Goal: Information Seeking & Learning: Learn about a topic

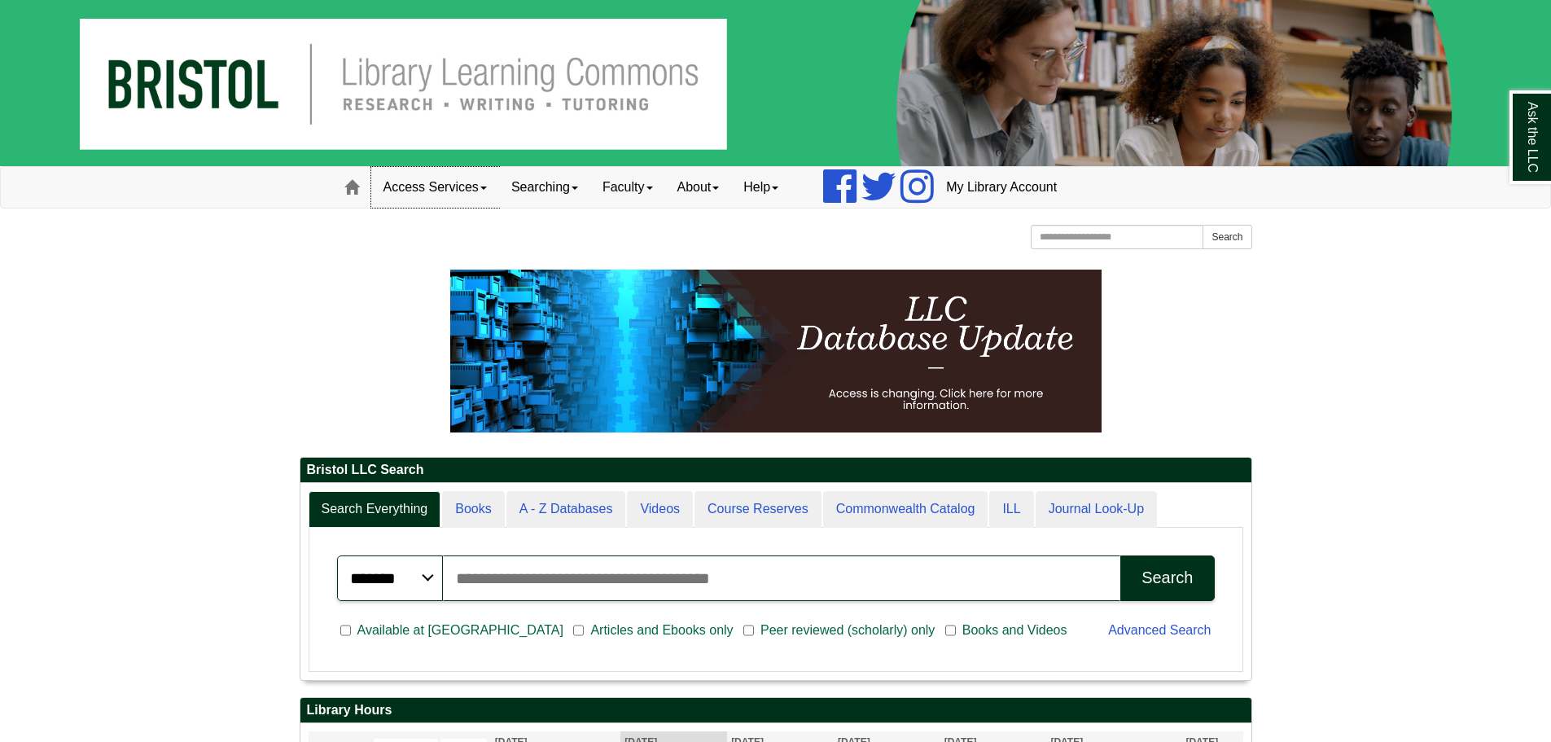
click at [485, 187] on span at bounding box center [483, 187] width 7 height 3
click at [463, 242] on link "Chromebooks" at bounding box center [456, 240] width 169 height 19
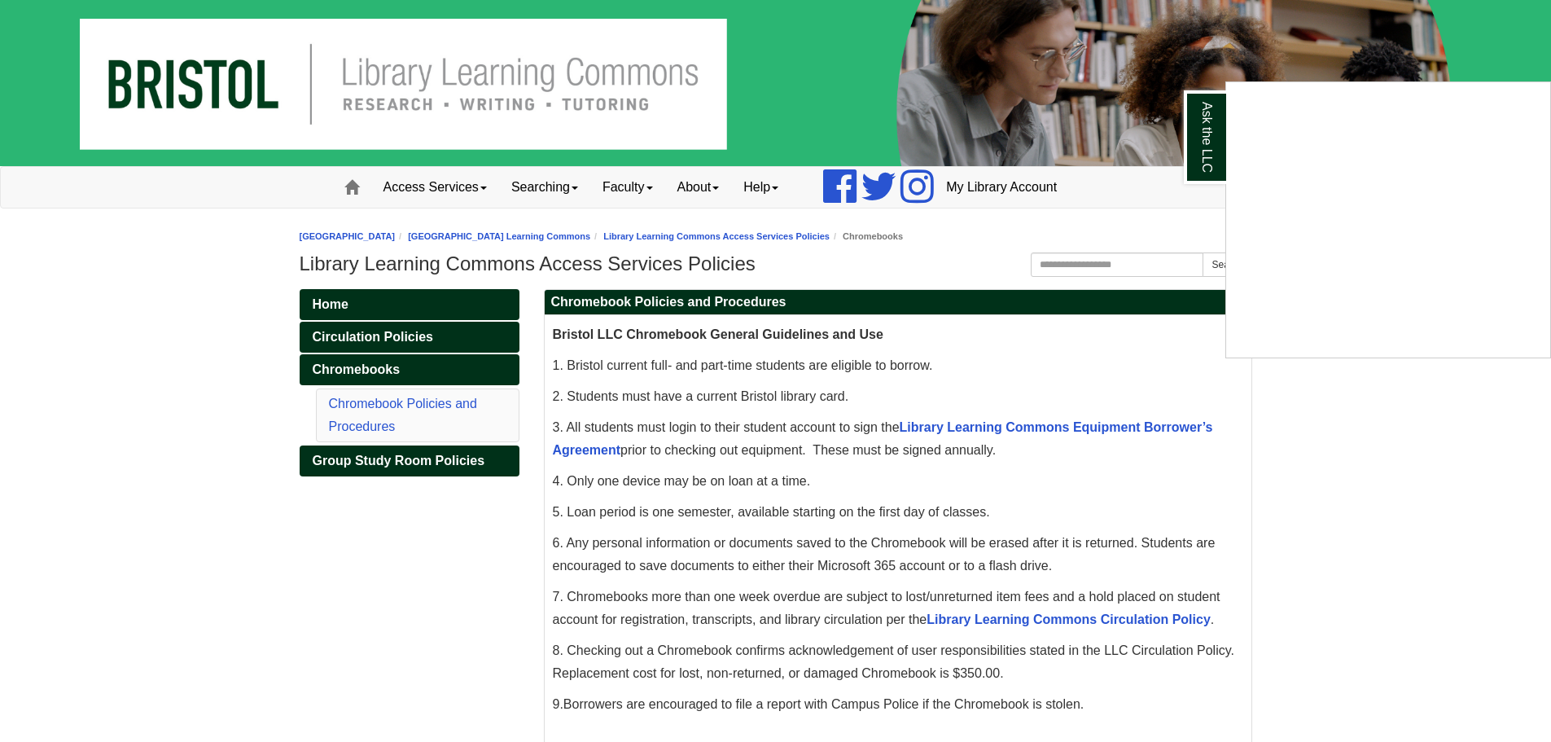
drag, startPoint x: 900, startPoint y: 423, endPoint x: 922, endPoint y: 449, distance: 34.7
click at [922, 449] on div "Ask the LLC" at bounding box center [775, 371] width 1551 height 742
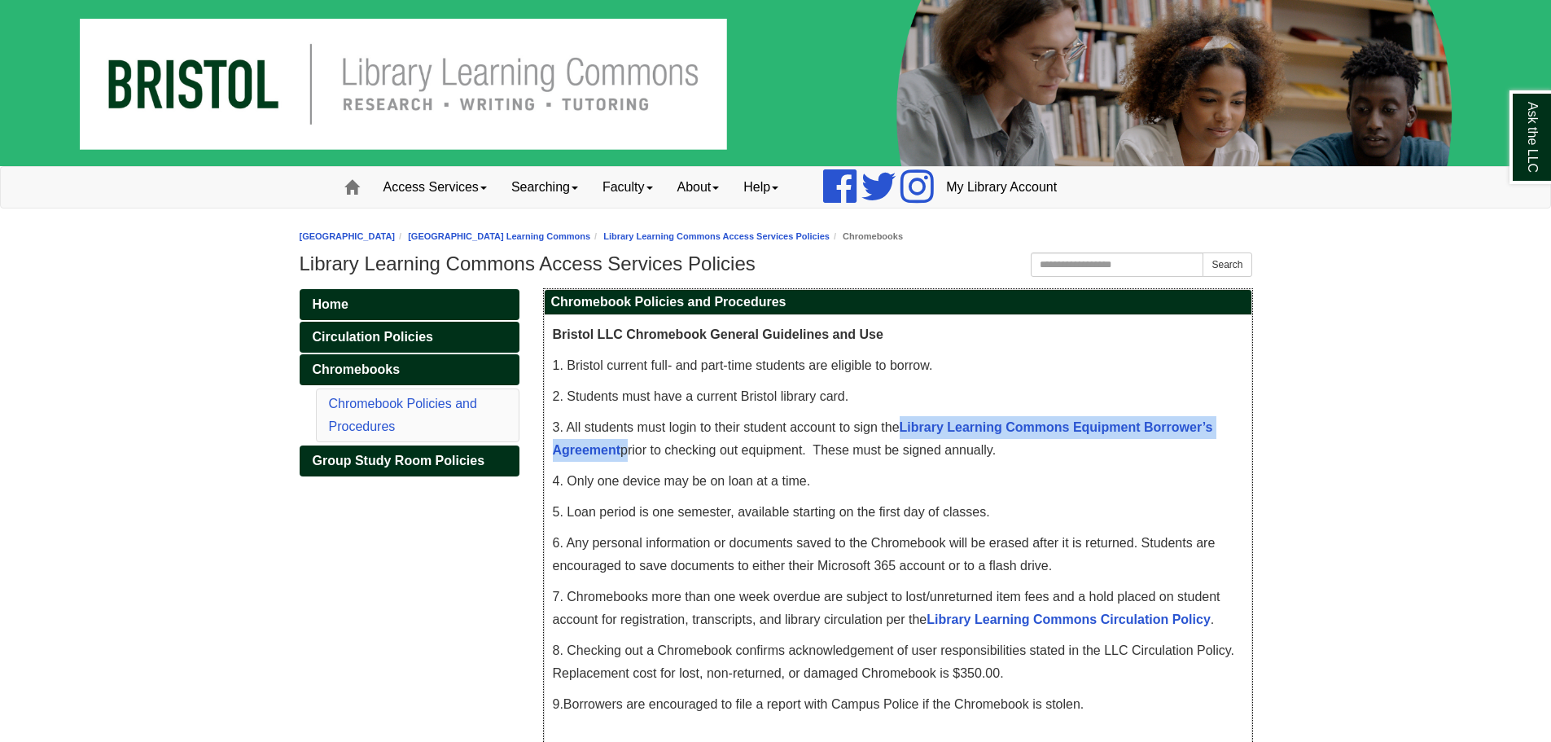
drag, startPoint x: 625, startPoint y: 451, endPoint x: 901, endPoint y: 427, distance: 277.1
click at [901, 427] on span "3. All students must login to their student account to sign the Library Learnin…" at bounding box center [883, 438] width 660 height 37
copy span "Library Learning Commons Equipment Borrower’s Agreement"
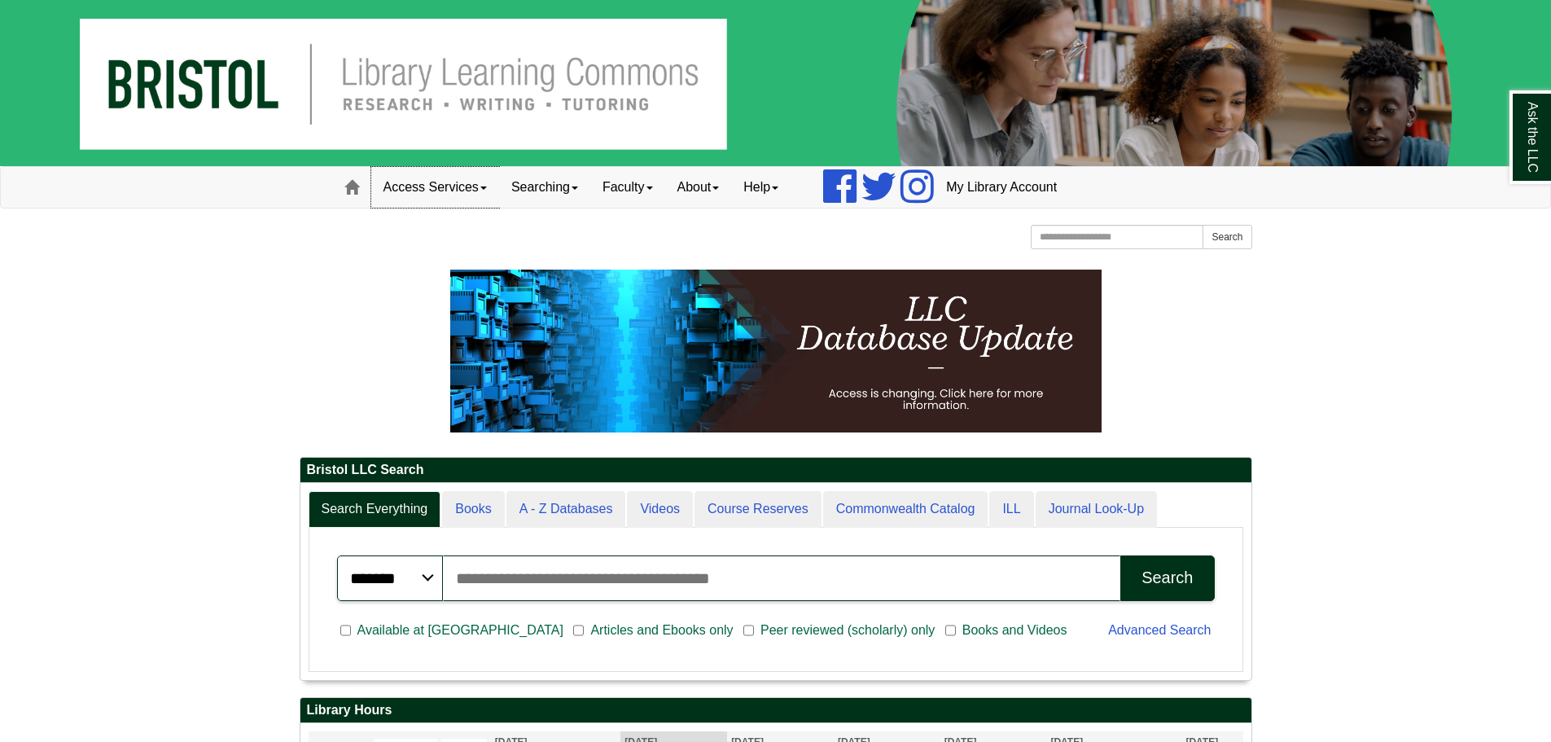
click at [482, 191] on link "Access Services" at bounding box center [435, 187] width 128 height 41
click at [432, 237] on link "Chromebooks" at bounding box center [456, 240] width 169 height 19
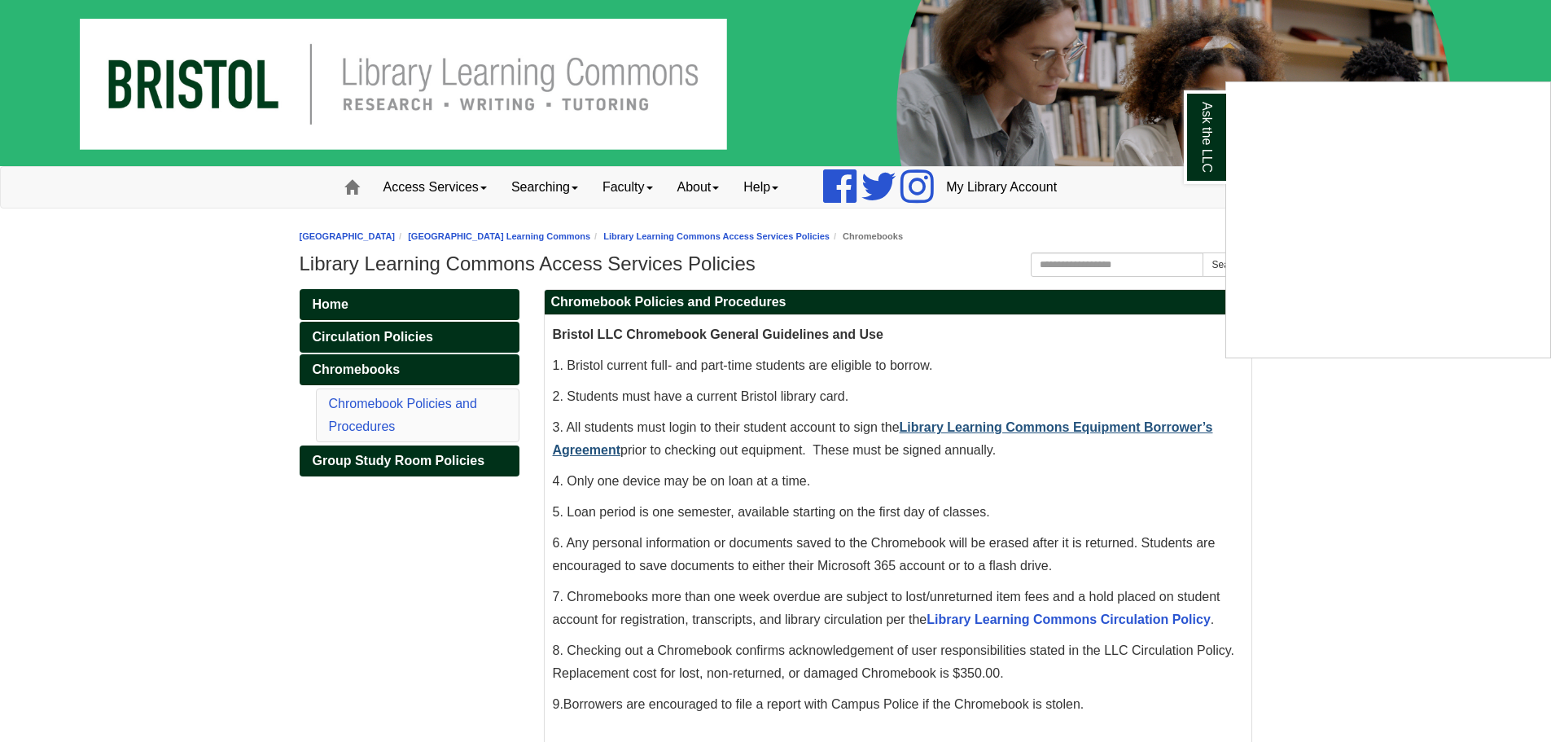
drag, startPoint x: 1063, startPoint y: 428, endPoint x: 1128, endPoint y: 428, distance: 65.1
click at [1128, 428] on div "Ask the LLC" at bounding box center [775, 371] width 1551 height 742
